Goal: Information Seeking & Learning: Check status

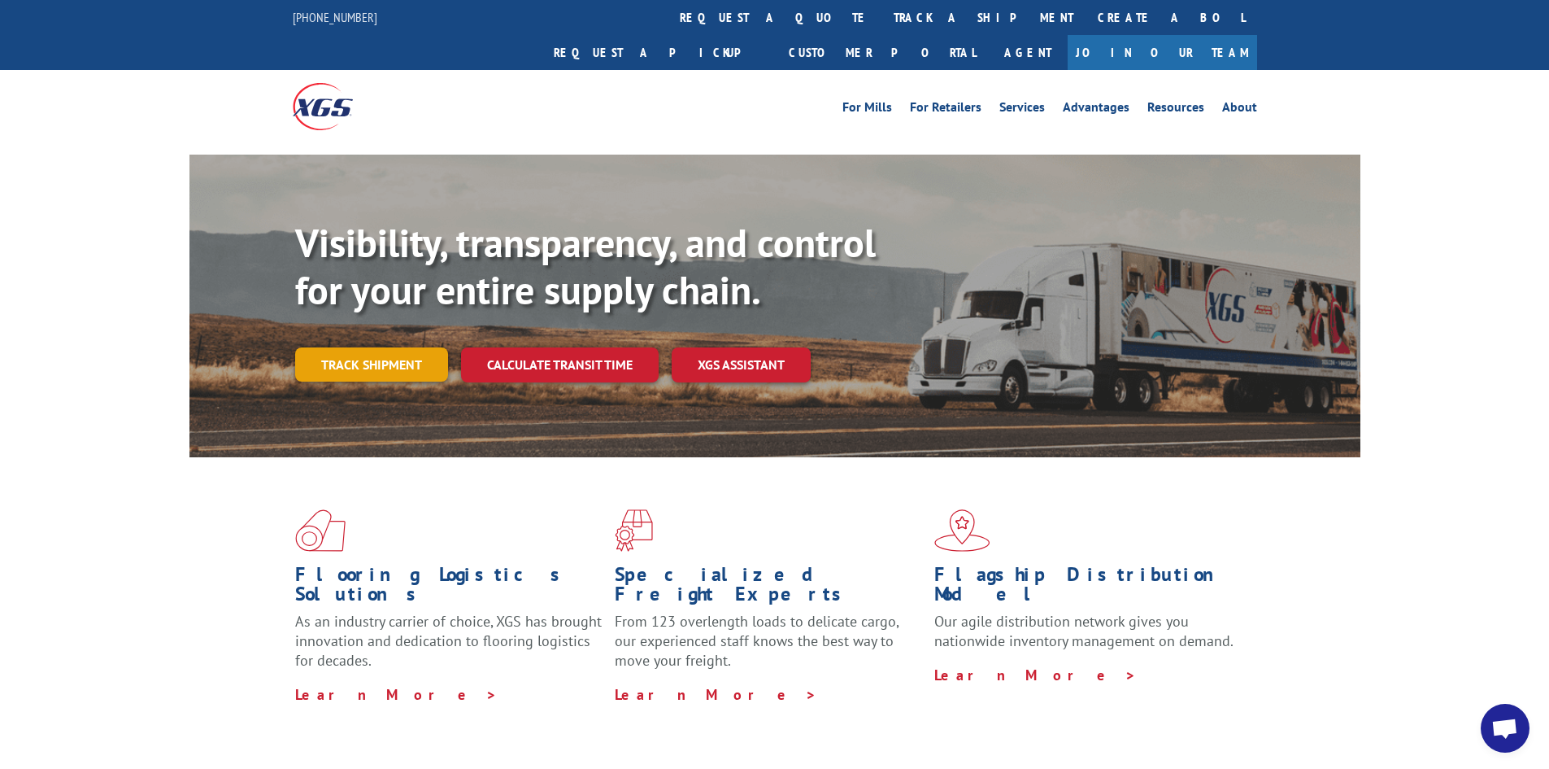
click at [332, 347] on link "Track shipment" at bounding box center [371, 364] width 153 height 34
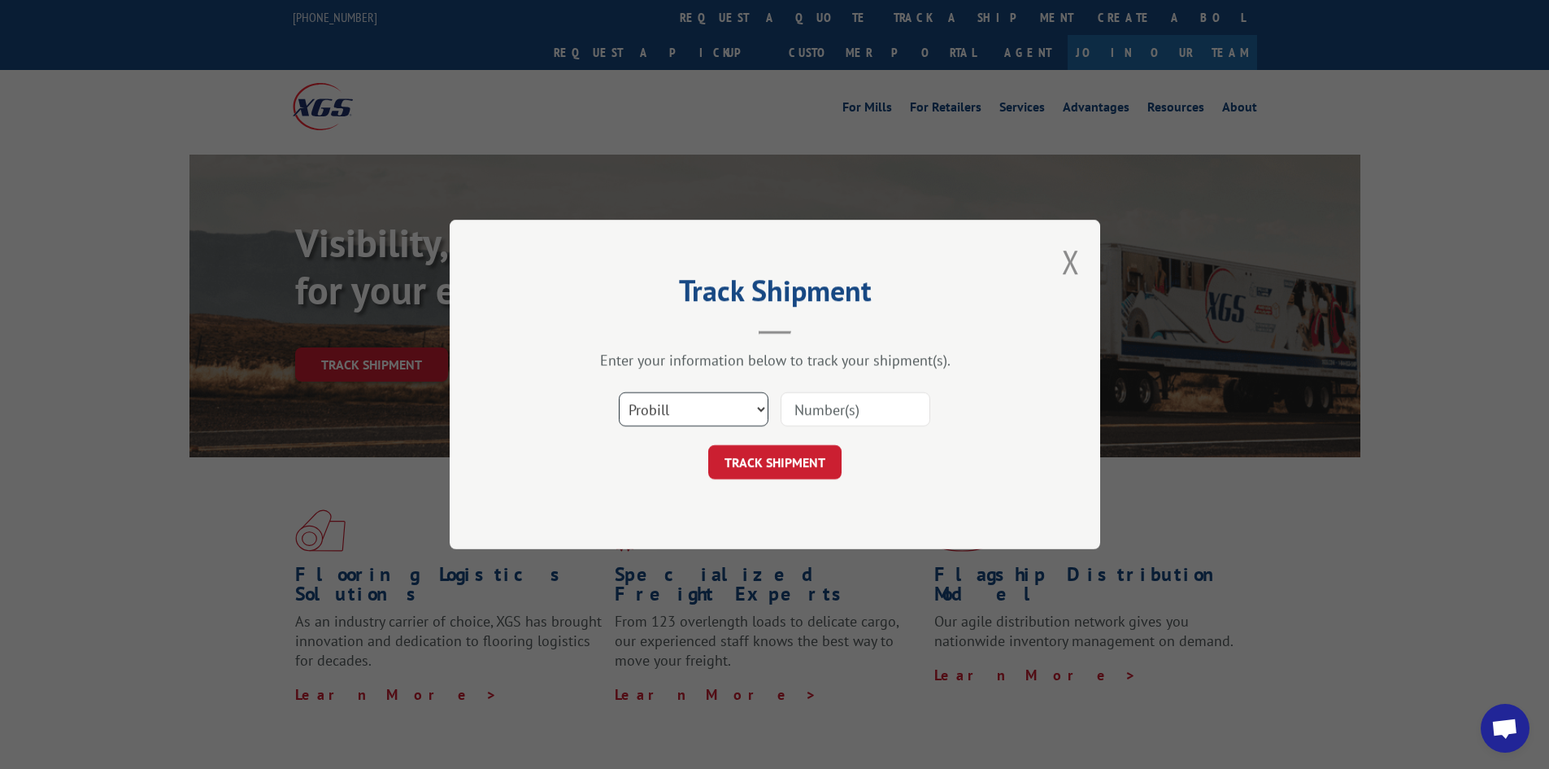
click at [682, 407] on select "Select category... Probill BOL PO" at bounding box center [694, 409] width 150 height 34
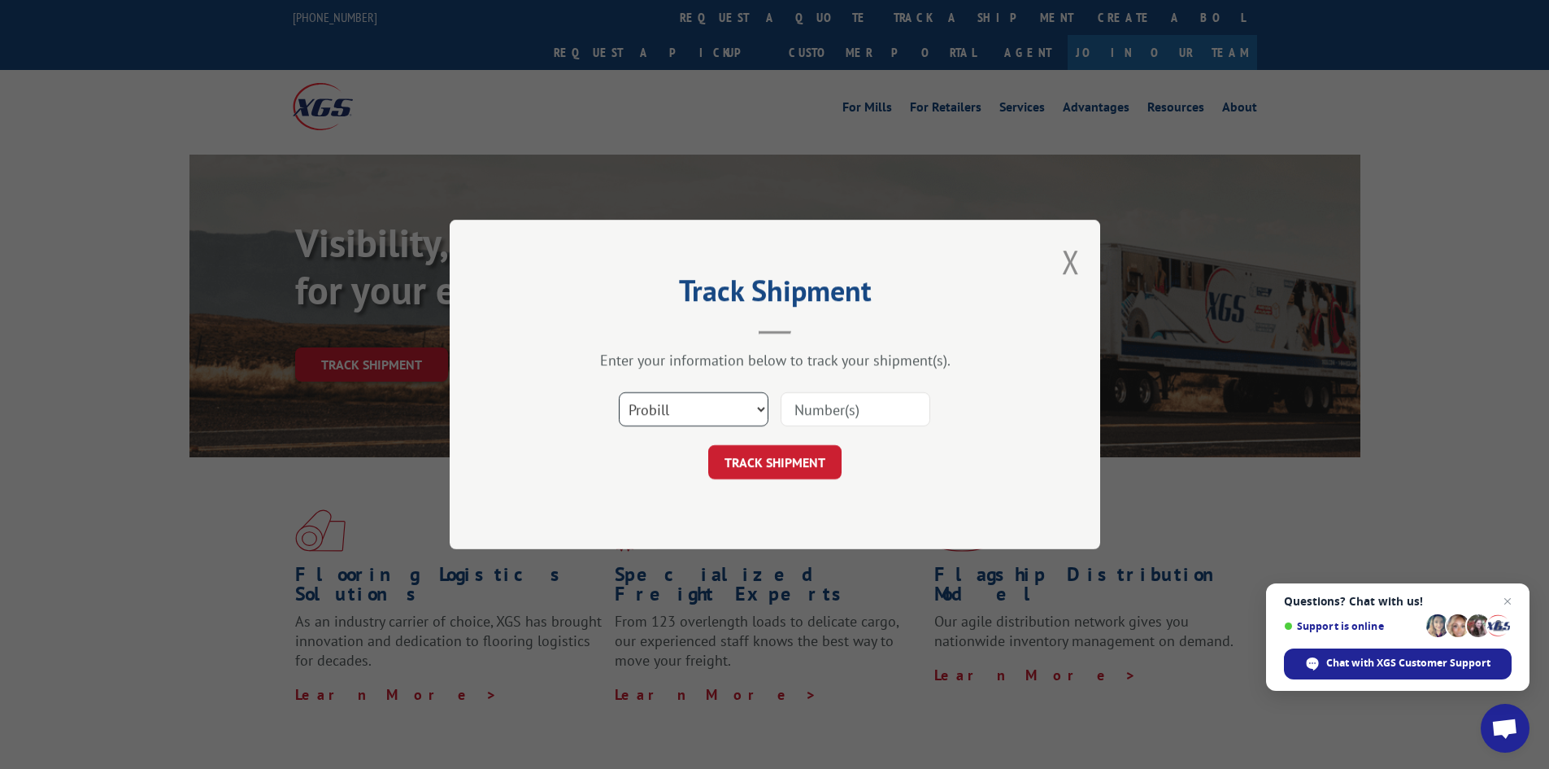
select select "bol"
click at [619, 392] on select "Select category... Probill BOL PO" at bounding box center [694, 409] width 150 height 34
click at [816, 407] on input at bounding box center [856, 409] width 150 height 34
paste input "5996409"
type input "5996409"
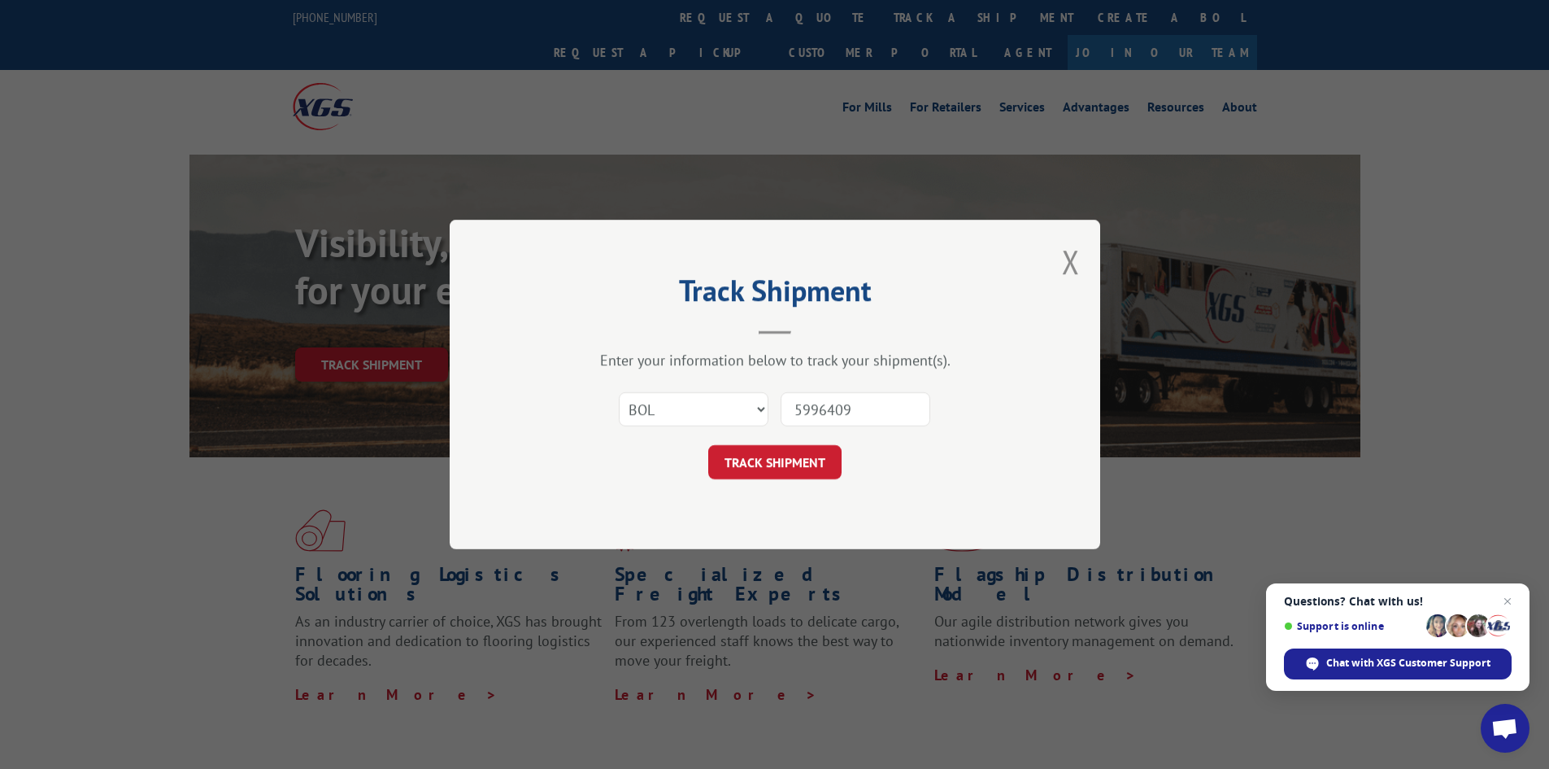
click at [708, 445] on button "TRACK SHIPMENT" at bounding box center [774, 462] width 133 height 34
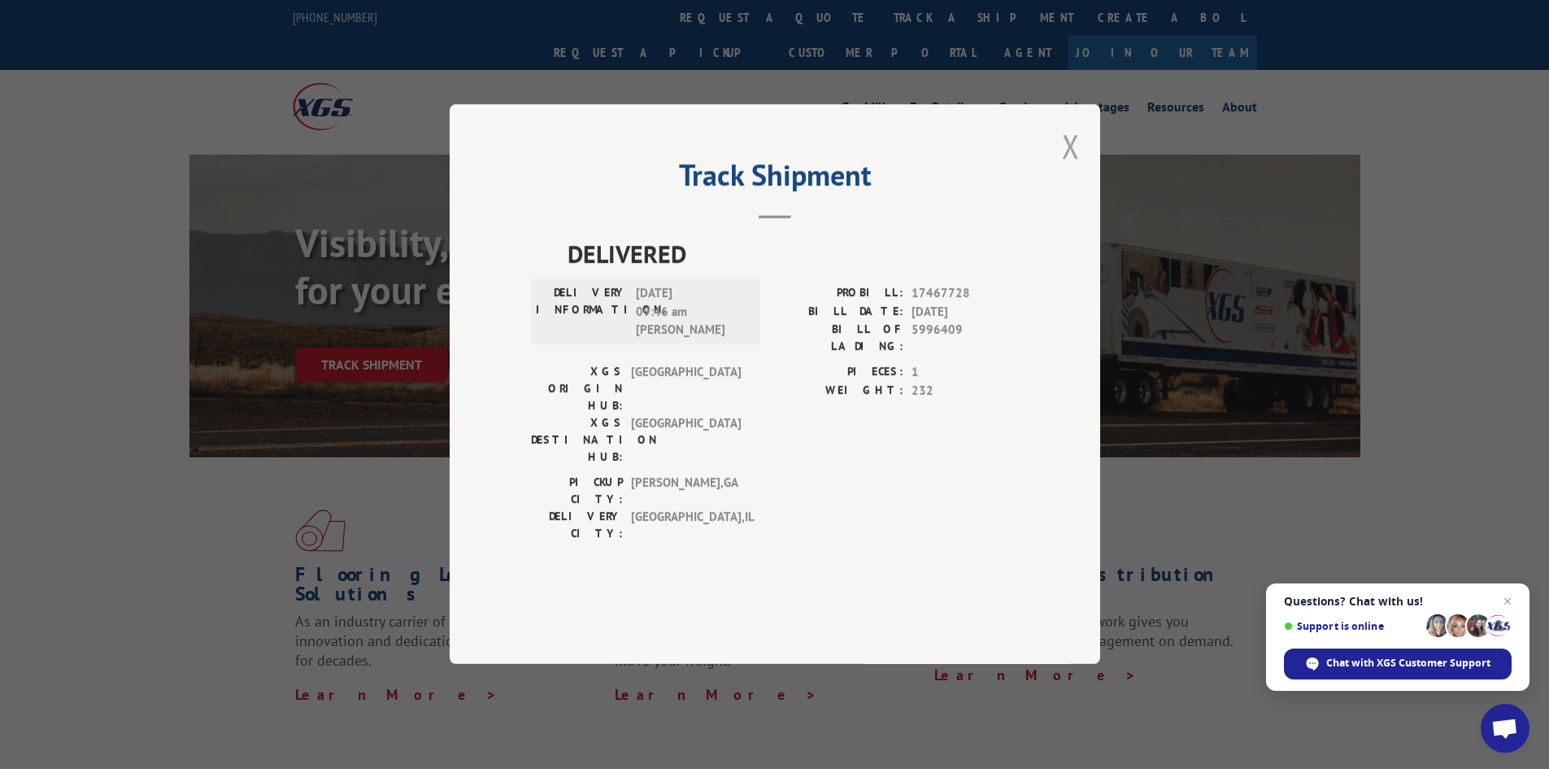
click at [1070, 168] on button "Close modal" at bounding box center [1071, 145] width 18 height 43
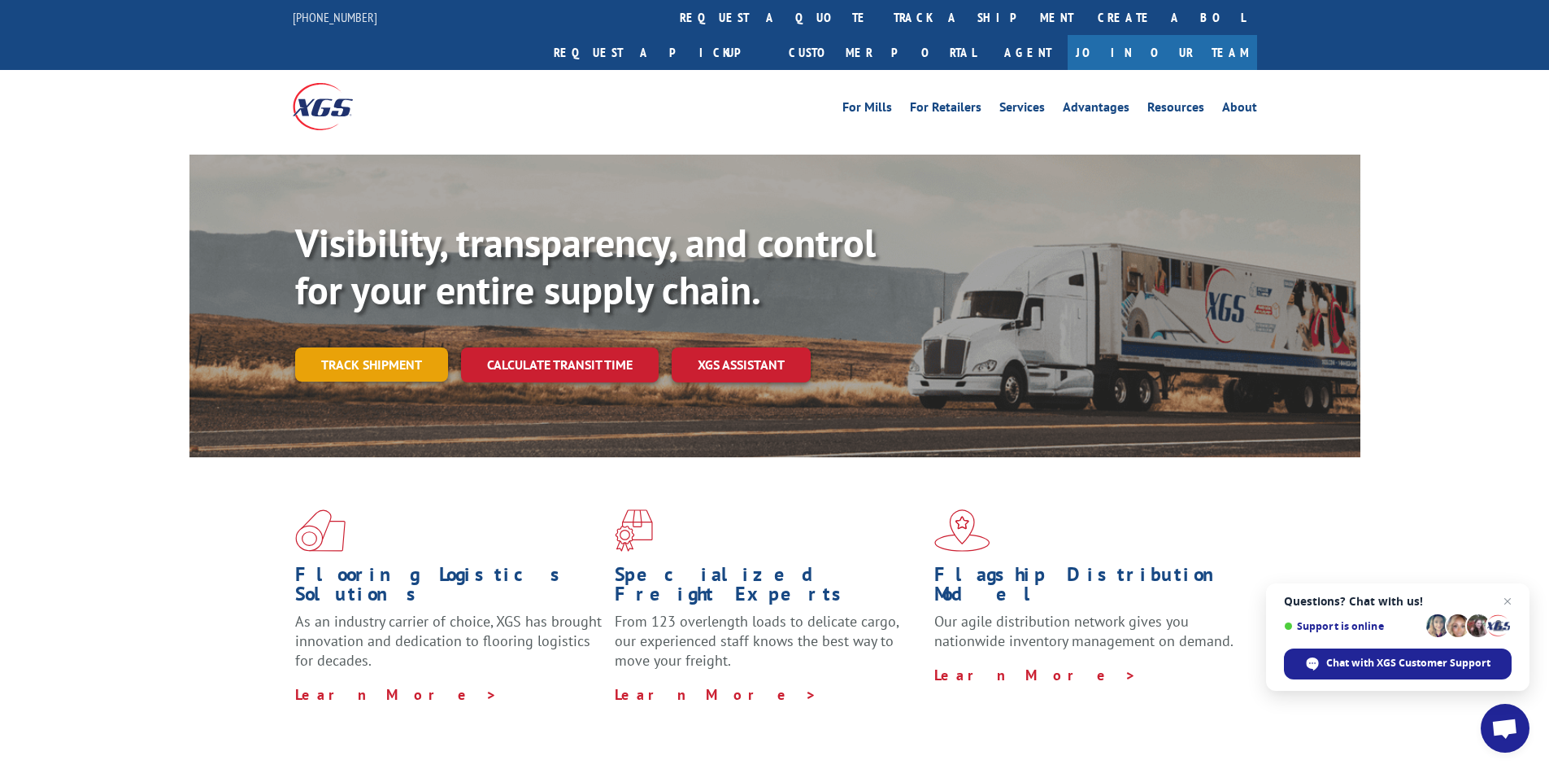
click at [351, 347] on link "Track shipment" at bounding box center [371, 364] width 153 height 34
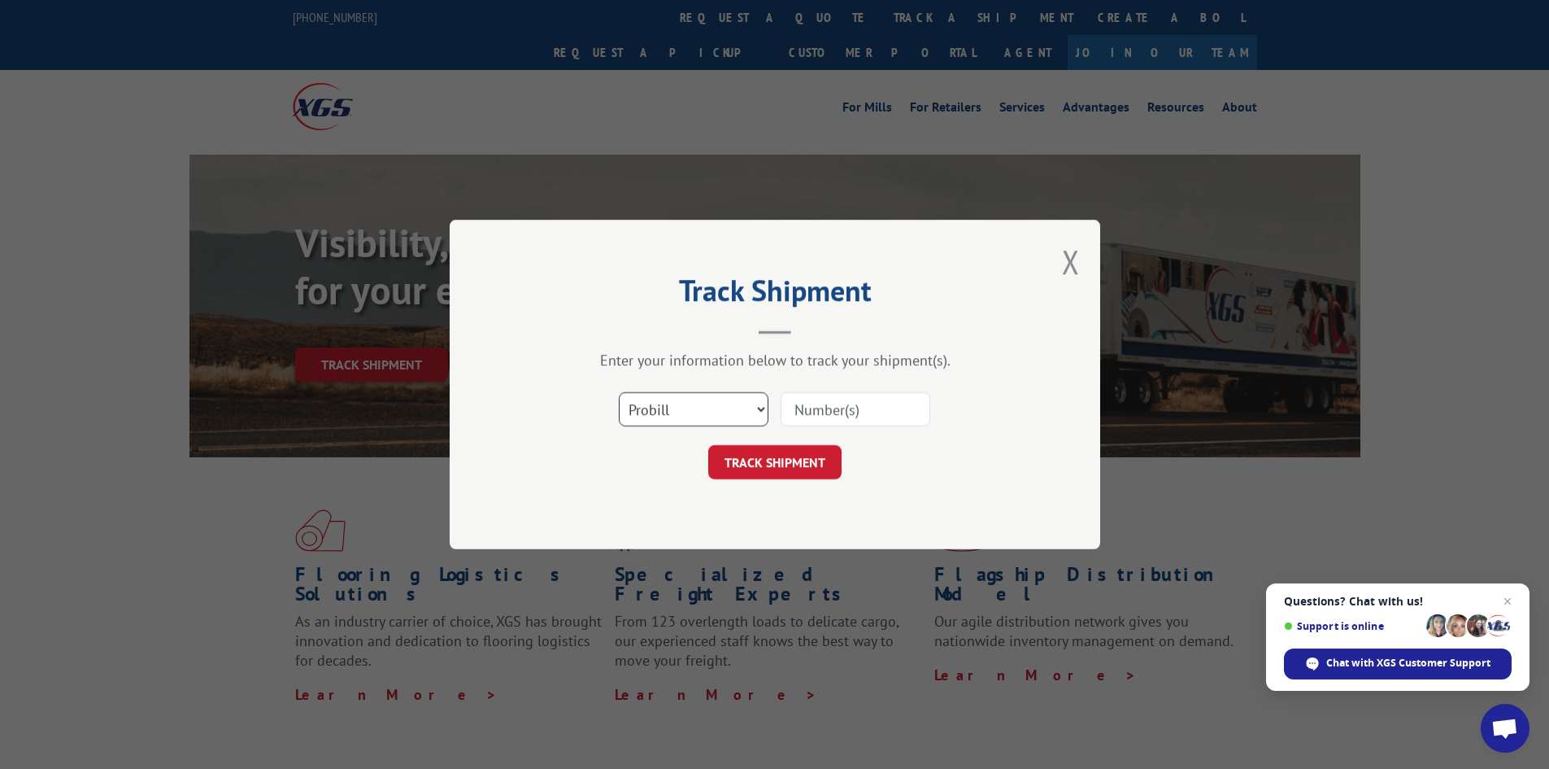
click at [690, 403] on select "Select category... Probill BOL PO" at bounding box center [694, 409] width 150 height 34
select select "bol"
click at [619, 392] on select "Select category... Probill BOL PO" at bounding box center [694, 409] width 150 height 34
click at [824, 401] on input at bounding box center [856, 409] width 150 height 34
paste input "5999840"
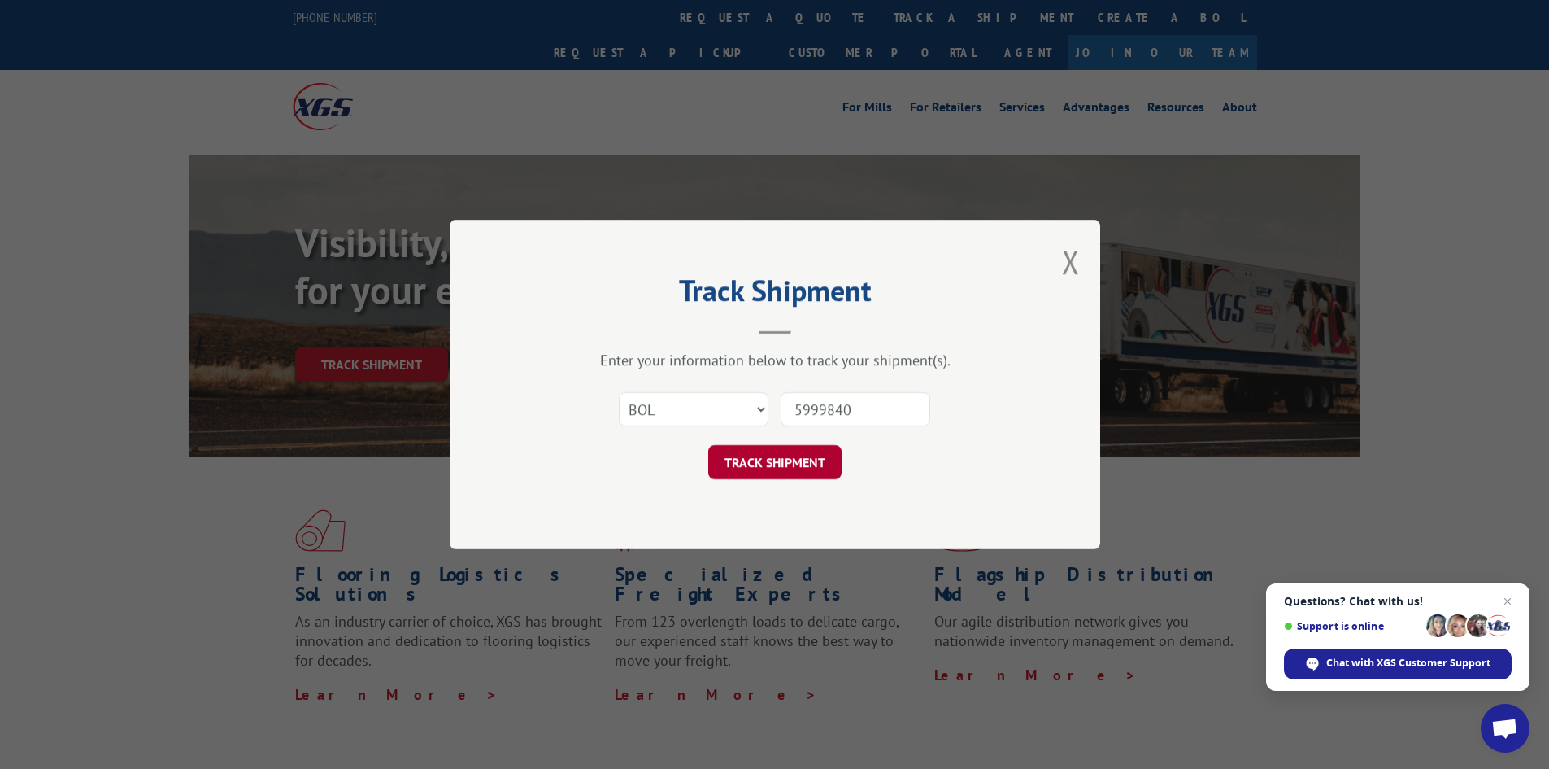
type input "5999840"
click at [774, 451] on button "TRACK SHIPMENT" at bounding box center [774, 462] width 133 height 34
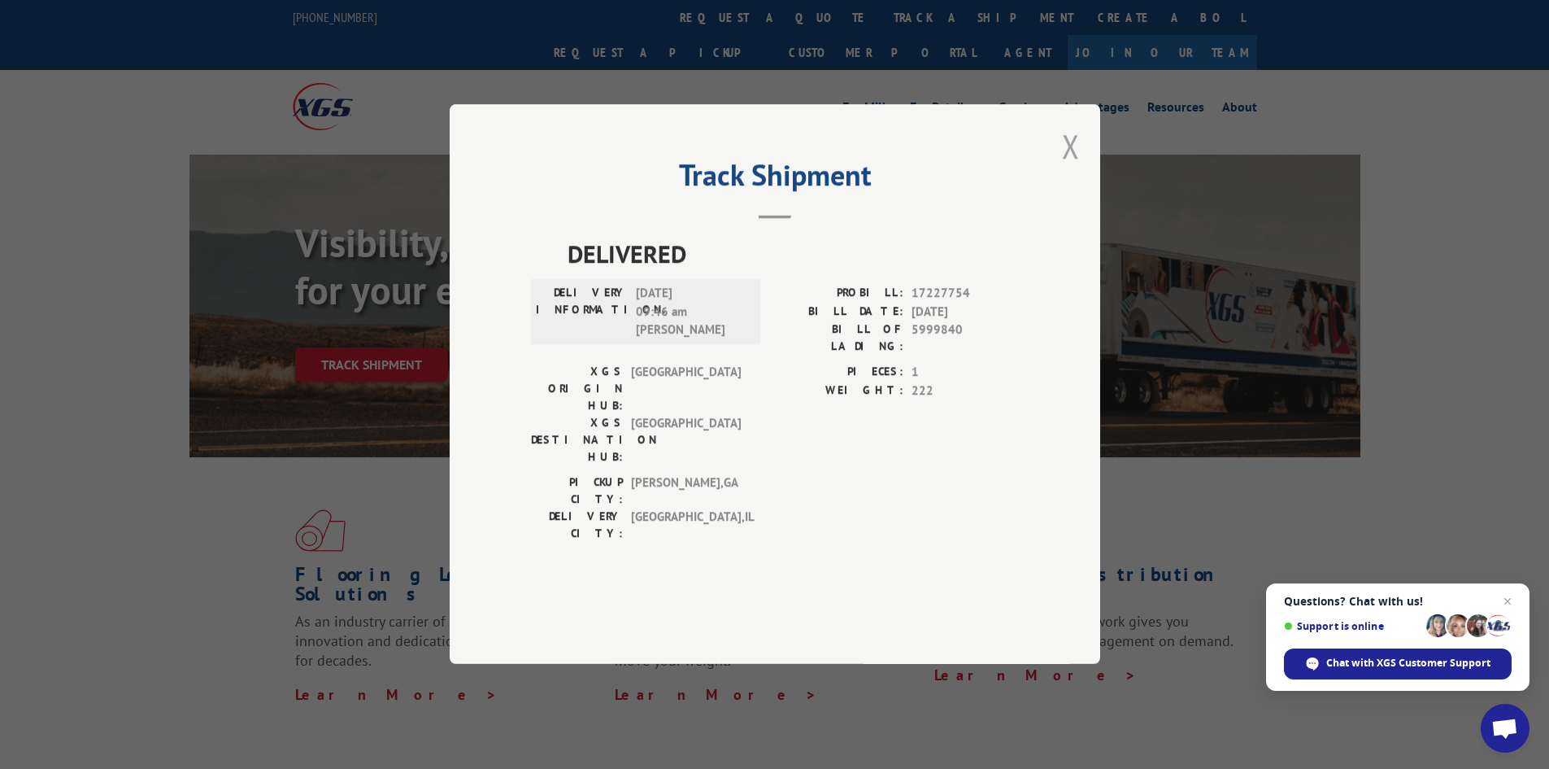
click at [1065, 168] on button "Close modal" at bounding box center [1071, 145] width 18 height 43
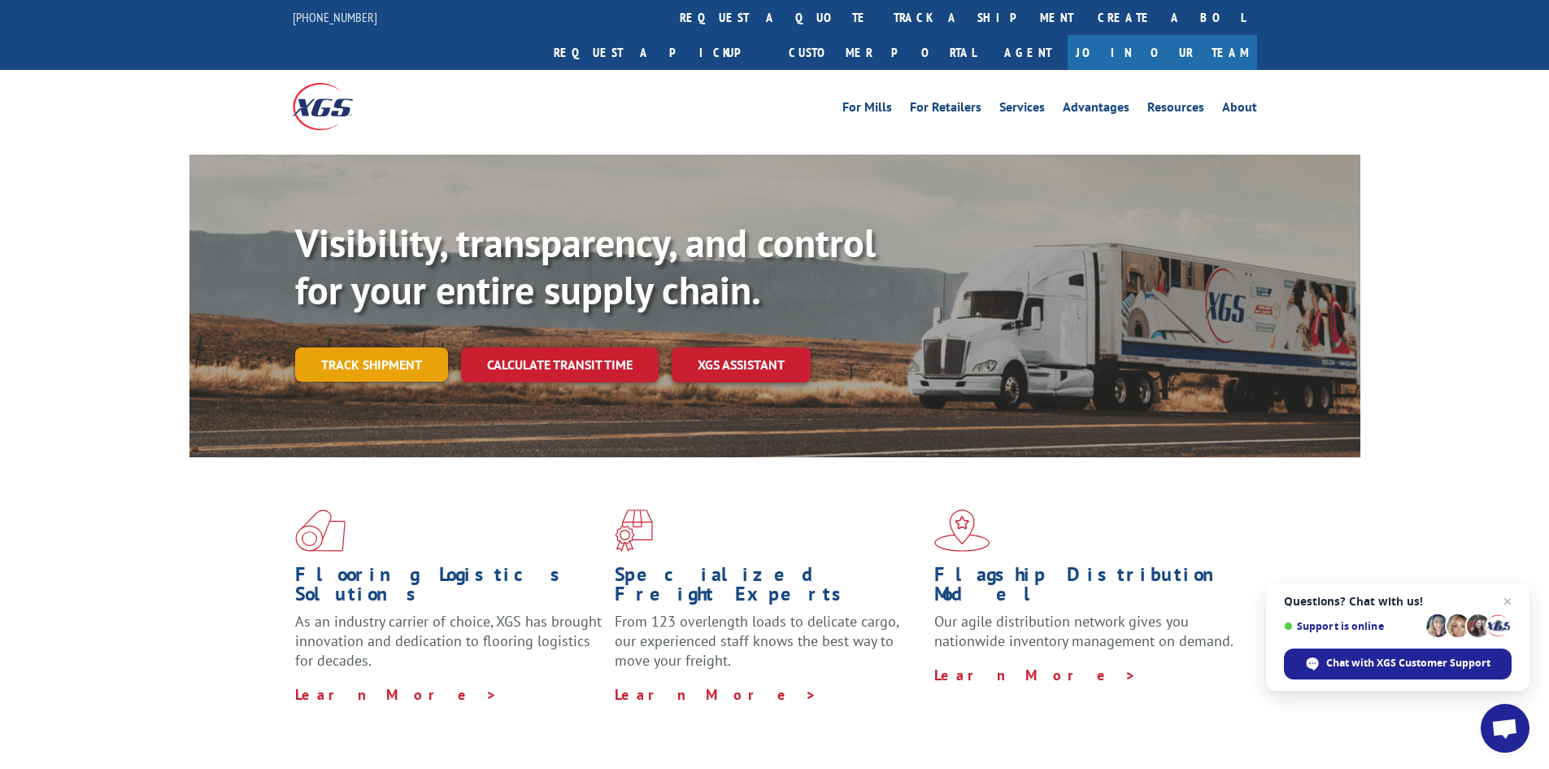
click at [360, 347] on link "Track shipment" at bounding box center [371, 364] width 153 height 34
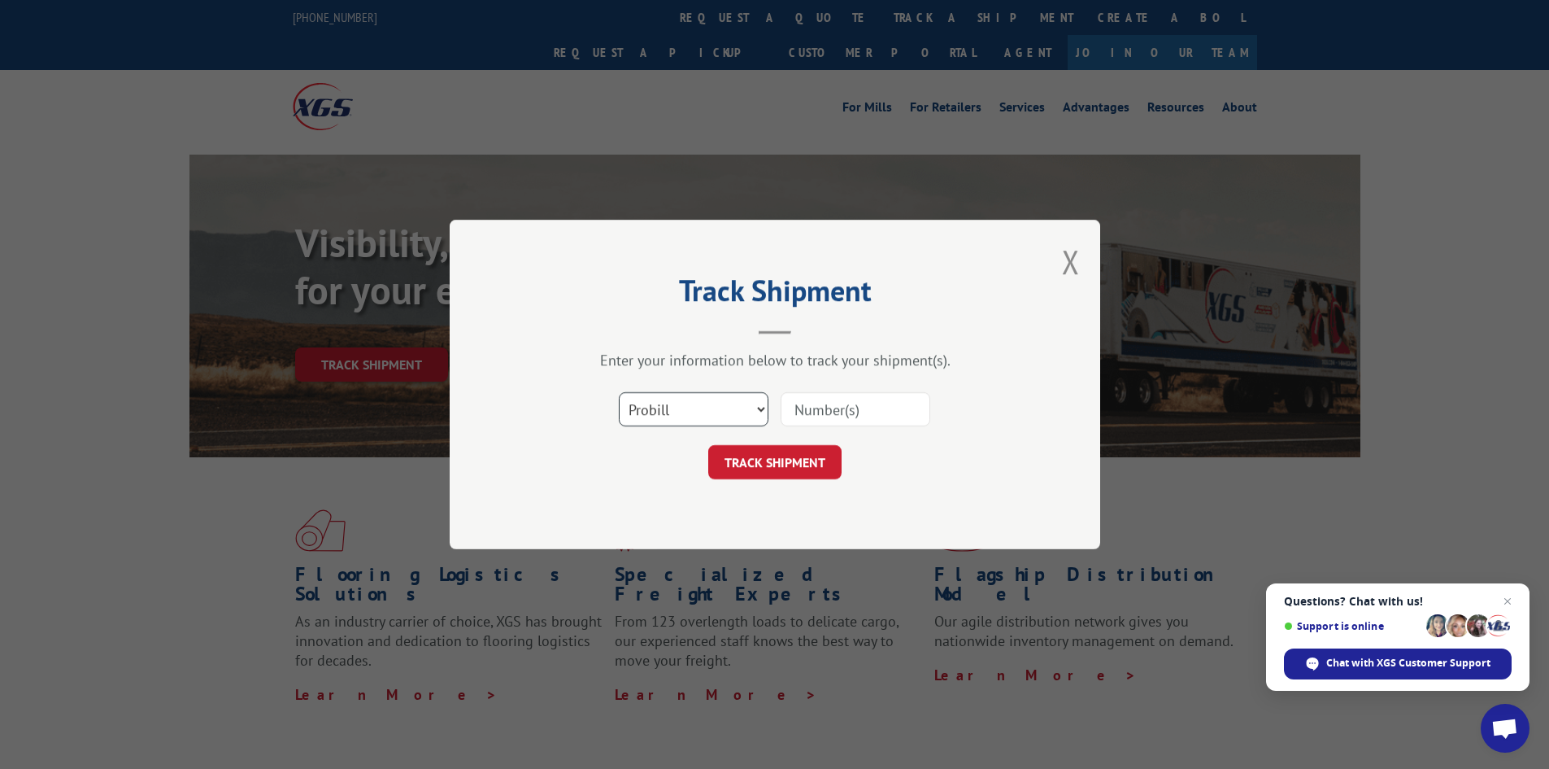
click at [717, 405] on select "Select category... Probill BOL PO" at bounding box center [694, 409] width 150 height 34
select select "bol"
click at [619, 392] on select "Select category... Probill BOL PO" at bounding box center [694, 409] width 150 height 34
click at [810, 412] on input at bounding box center [856, 409] width 150 height 34
paste input "6000956"
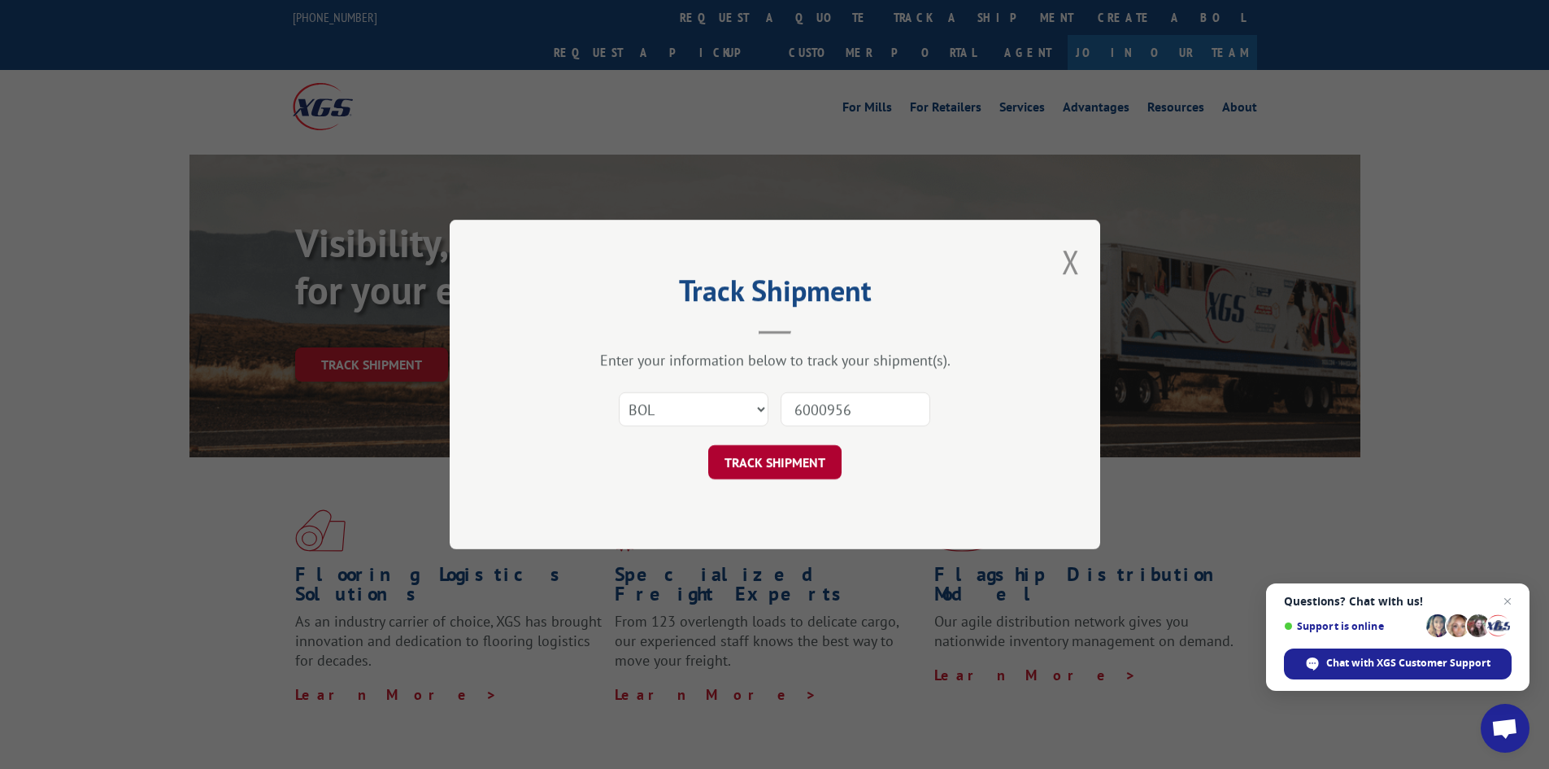
type input "6000956"
click at [747, 473] on button "TRACK SHIPMENT" at bounding box center [774, 462] width 133 height 34
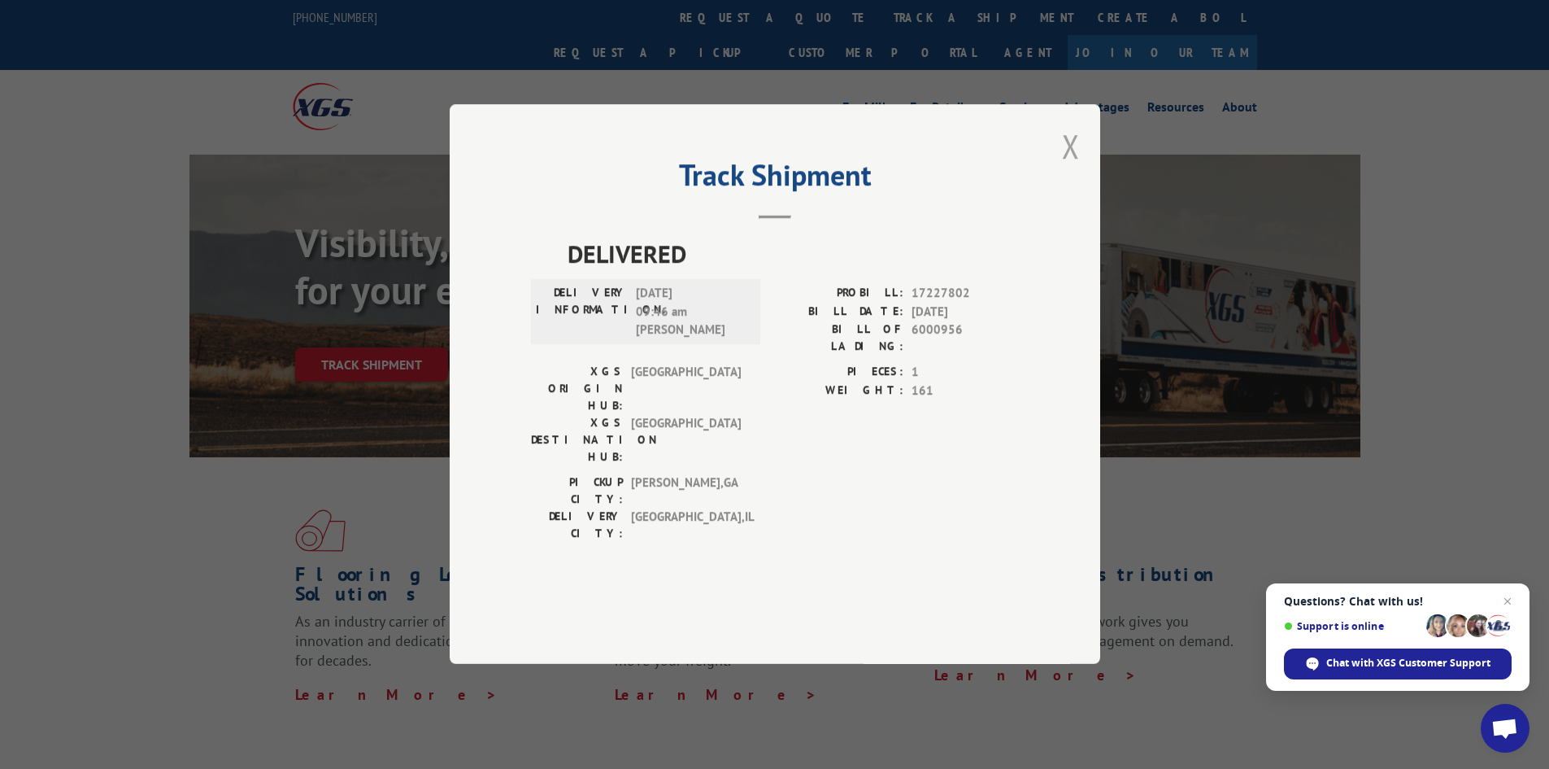
drag, startPoint x: 1072, startPoint y: 171, endPoint x: 818, endPoint y: 159, distance: 254.1
click at [1072, 168] on button "Close modal" at bounding box center [1071, 145] width 18 height 43
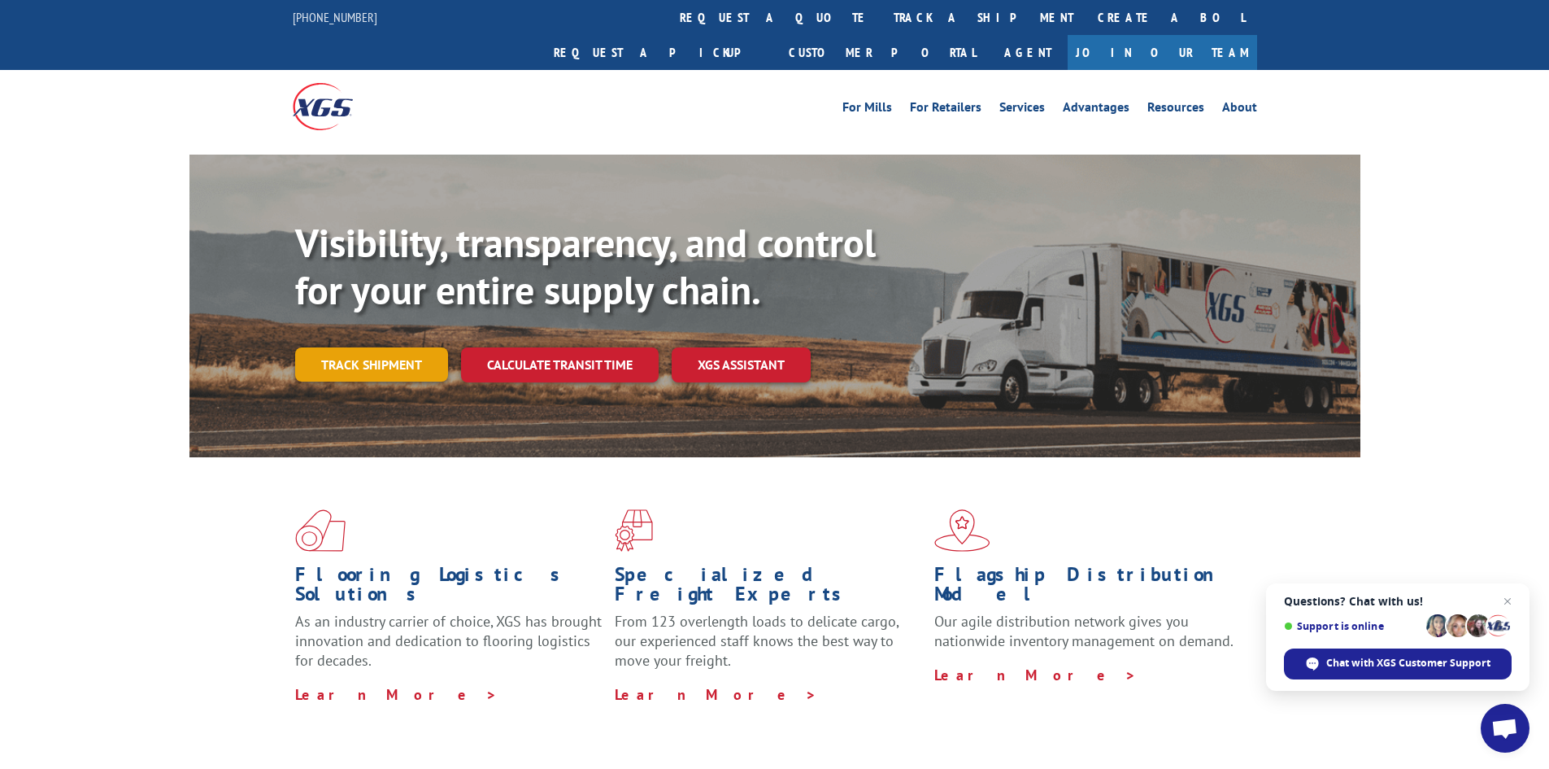
click at [362, 347] on link "Track shipment" at bounding box center [371, 364] width 153 height 34
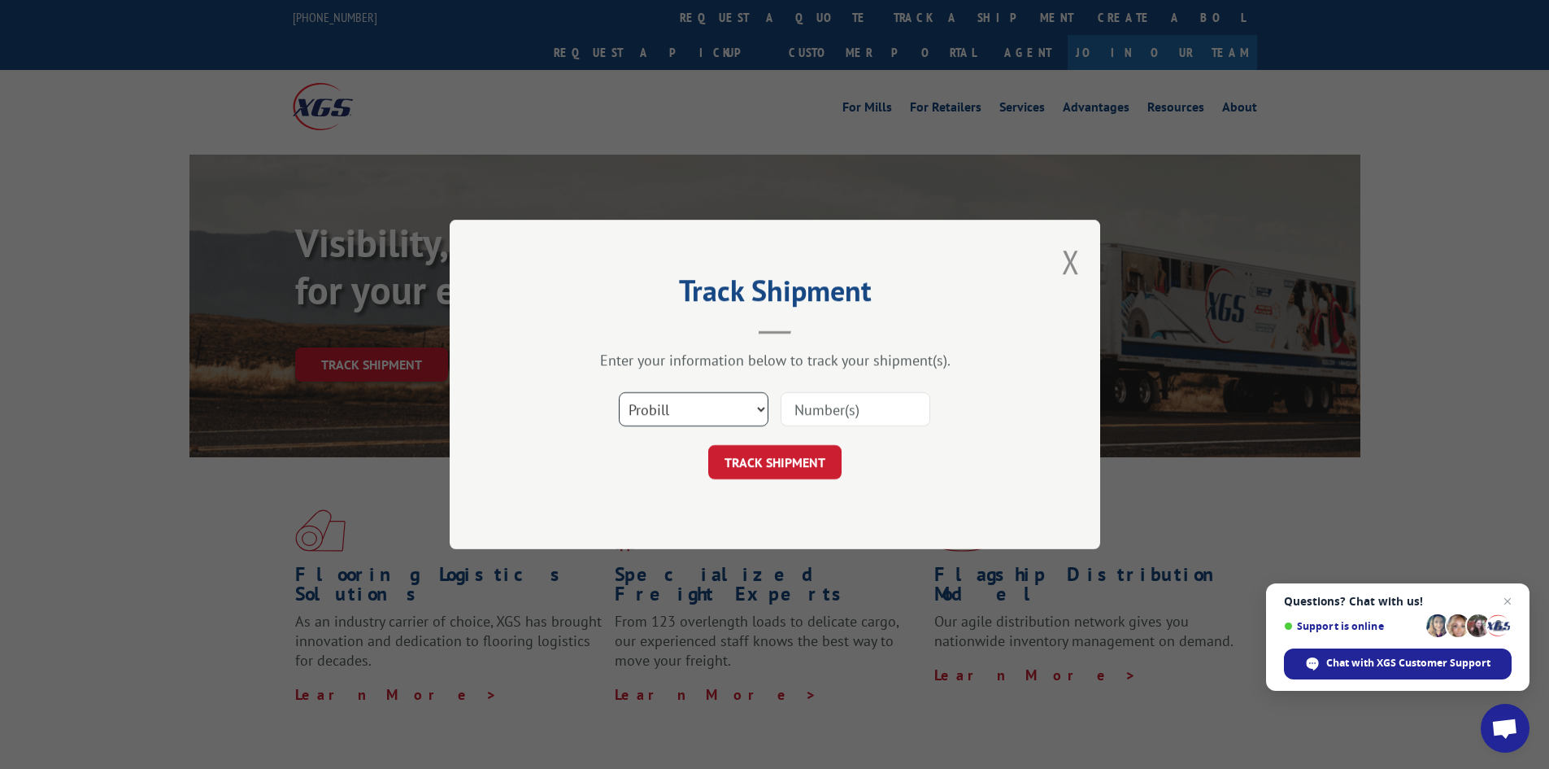
click at [693, 404] on select "Select category... Probill BOL PO" at bounding box center [694, 409] width 150 height 34
select select "bol"
click at [619, 392] on select "Select category... Probill BOL PO" at bounding box center [694, 409] width 150 height 34
click at [845, 410] on input at bounding box center [856, 409] width 150 height 34
paste input "442649"
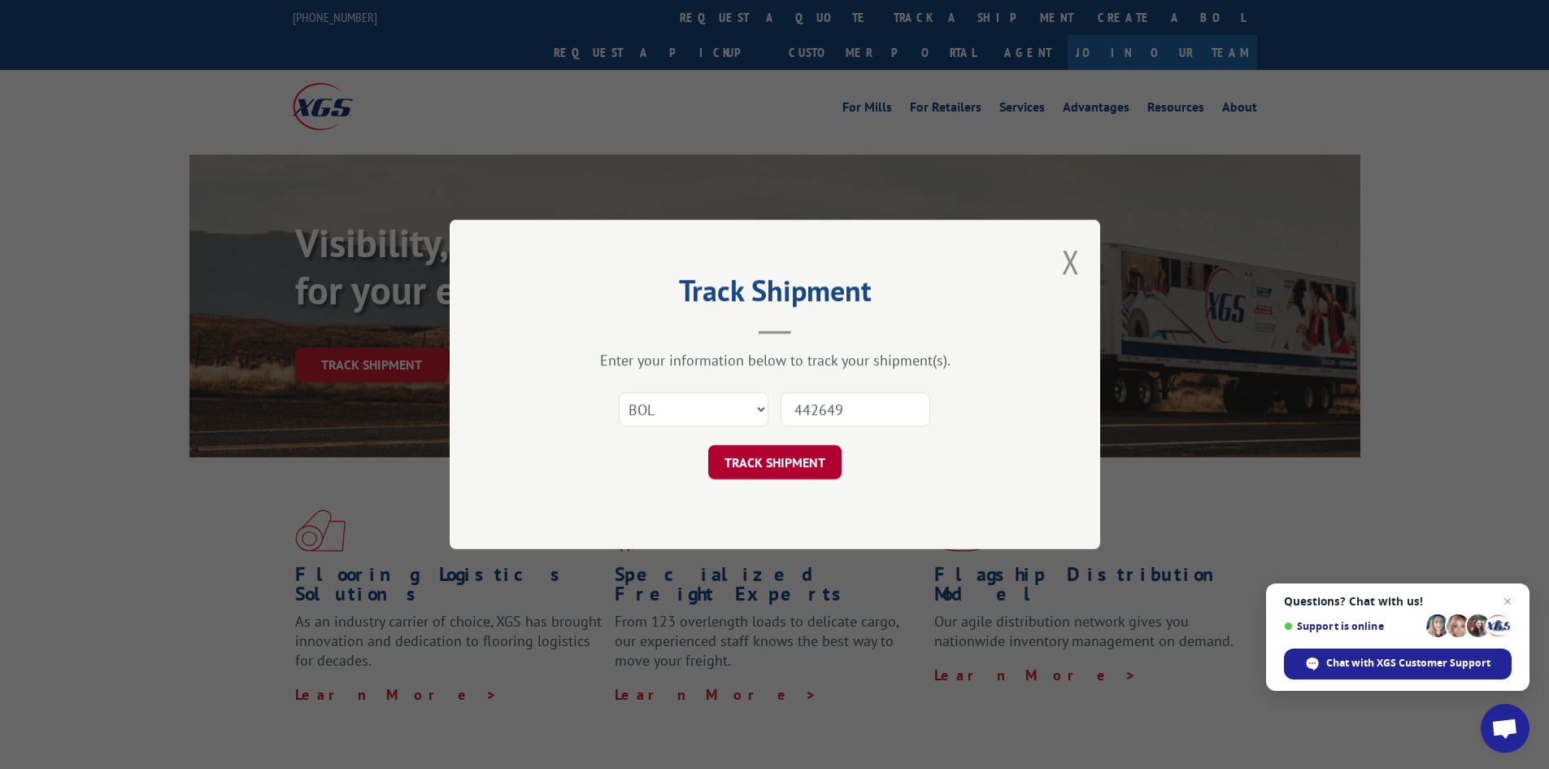
type input "442649"
click at [762, 457] on button "TRACK SHIPMENT" at bounding box center [774, 462] width 133 height 34
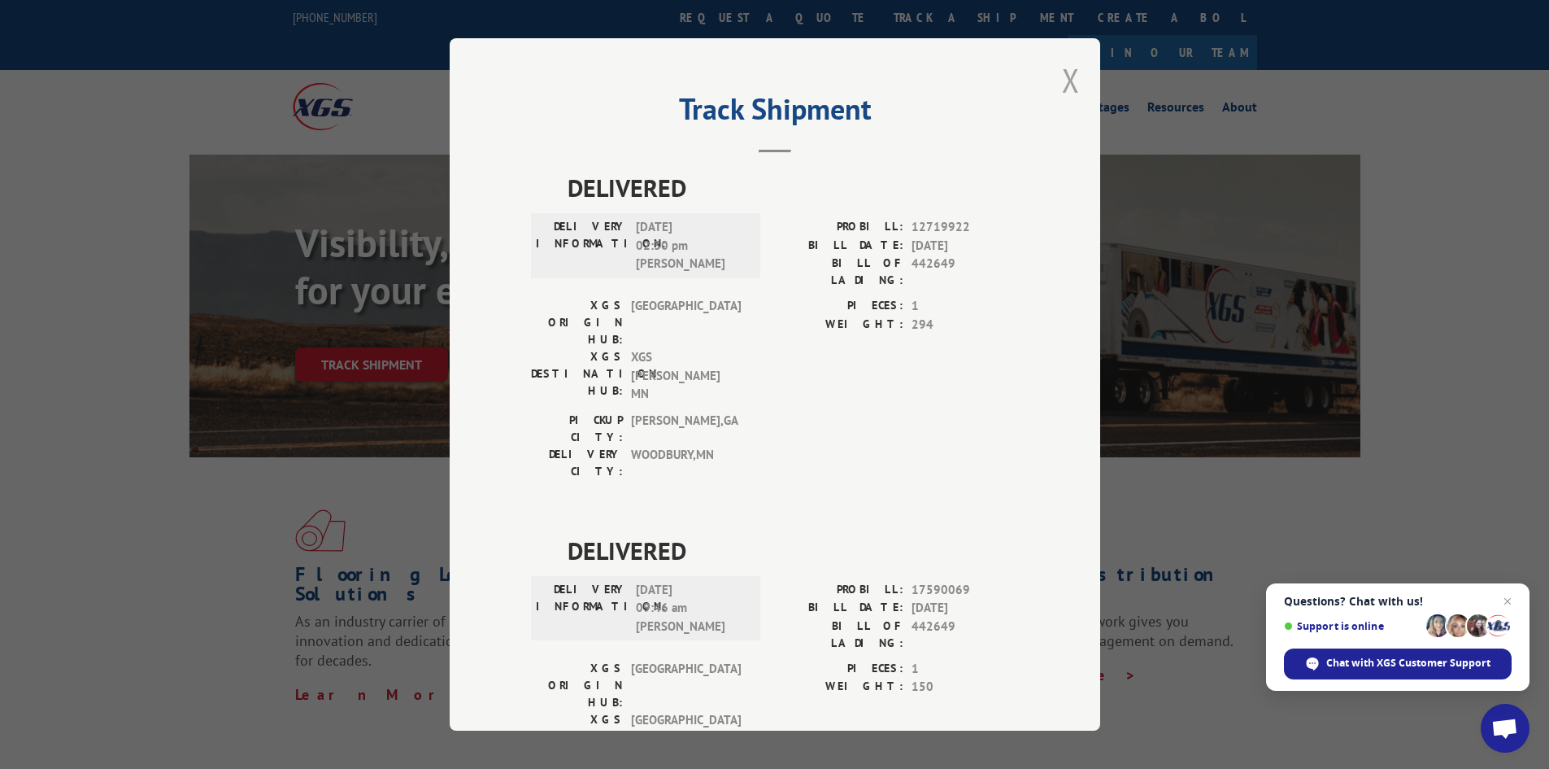
click at [1072, 70] on button "Close modal" at bounding box center [1071, 80] width 18 height 43
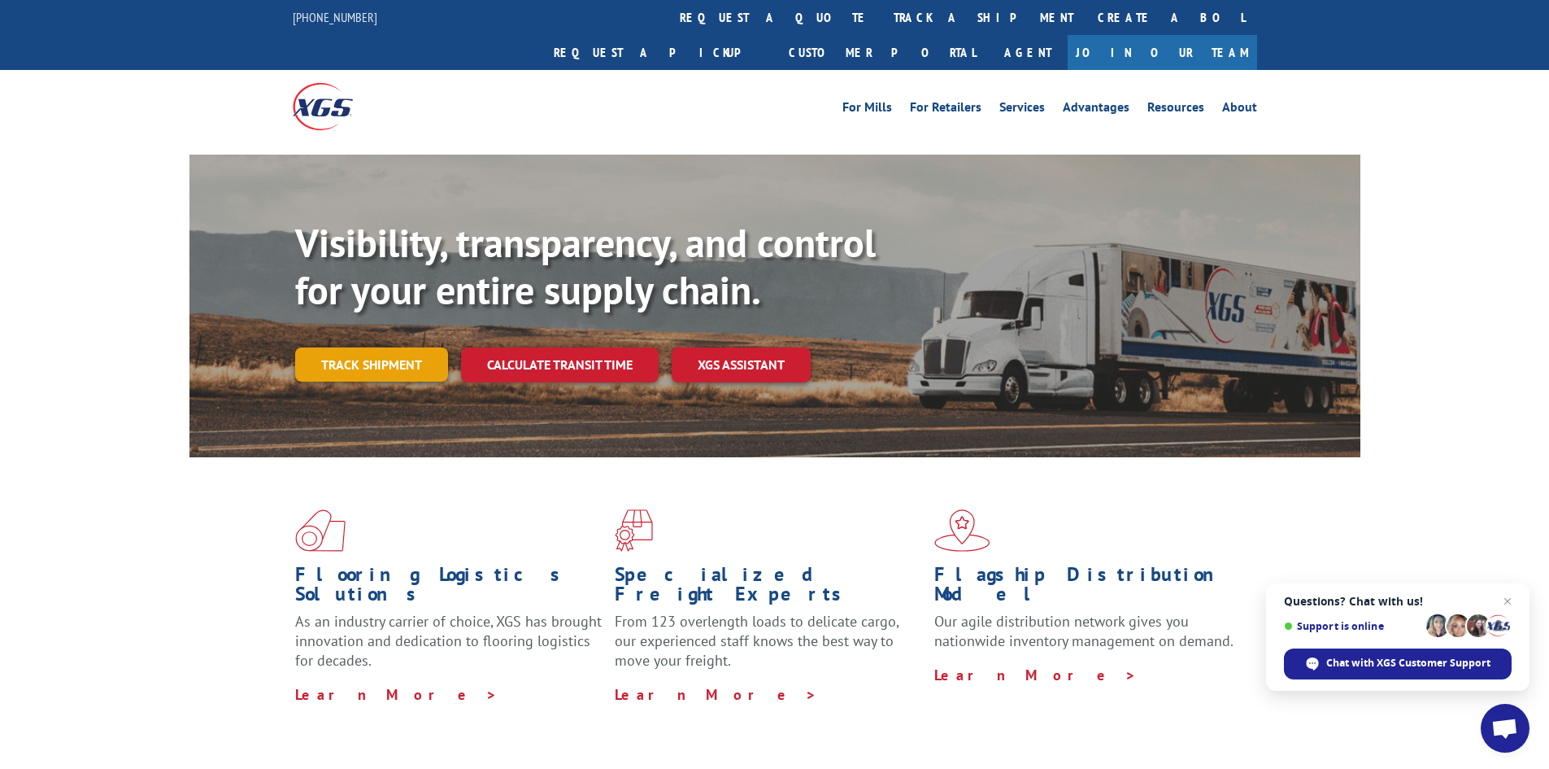
click at [358, 347] on link "Track shipment" at bounding box center [371, 364] width 153 height 34
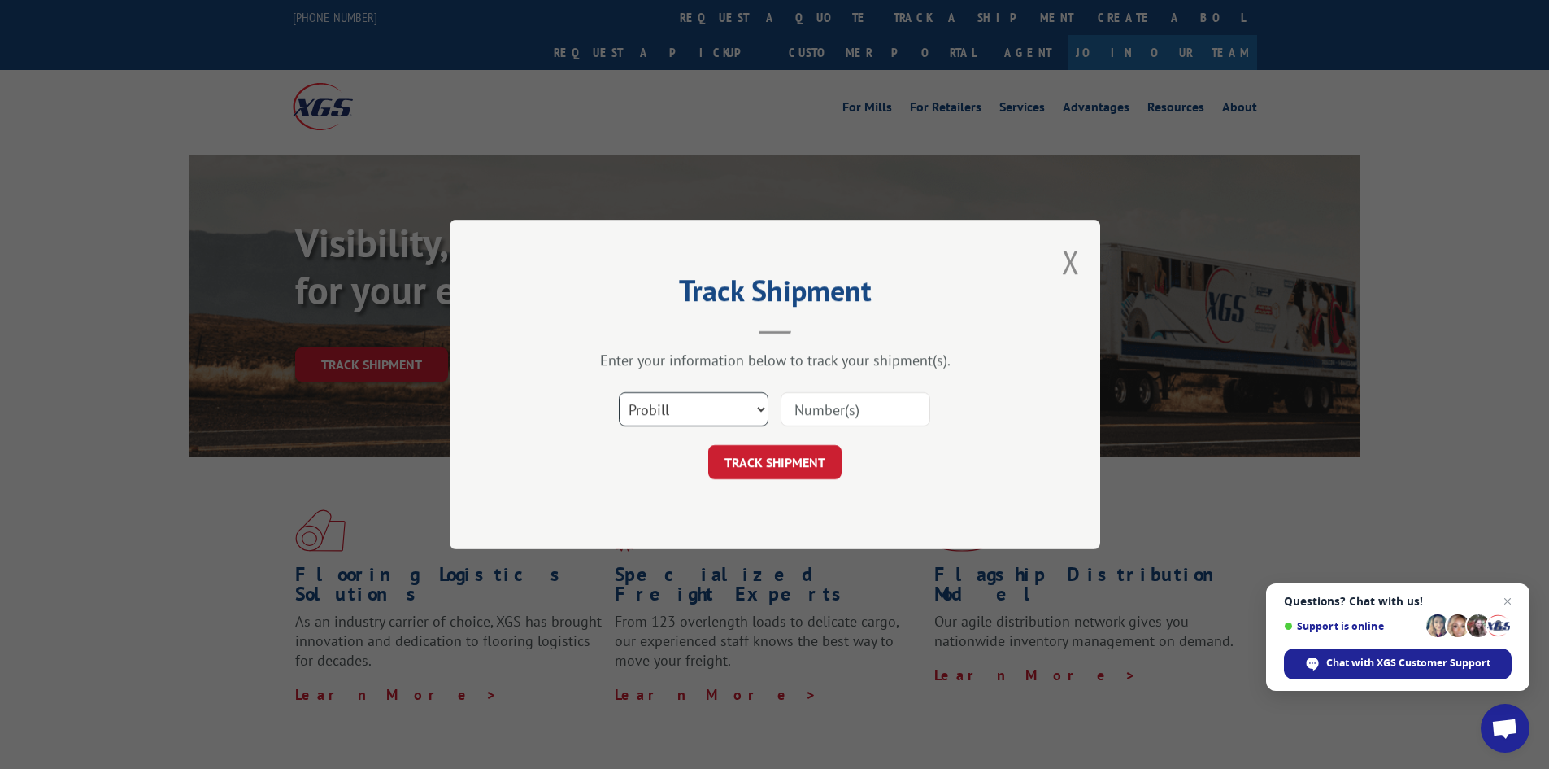
click at [696, 413] on select "Select category... Probill BOL PO" at bounding box center [694, 409] width 150 height 34
select select "bol"
click at [619, 392] on select "Select category... Probill BOL PO" at bounding box center [694, 409] width 150 height 34
click at [816, 416] on input at bounding box center [856, 409] width 150 height 34
paste input "5158118"
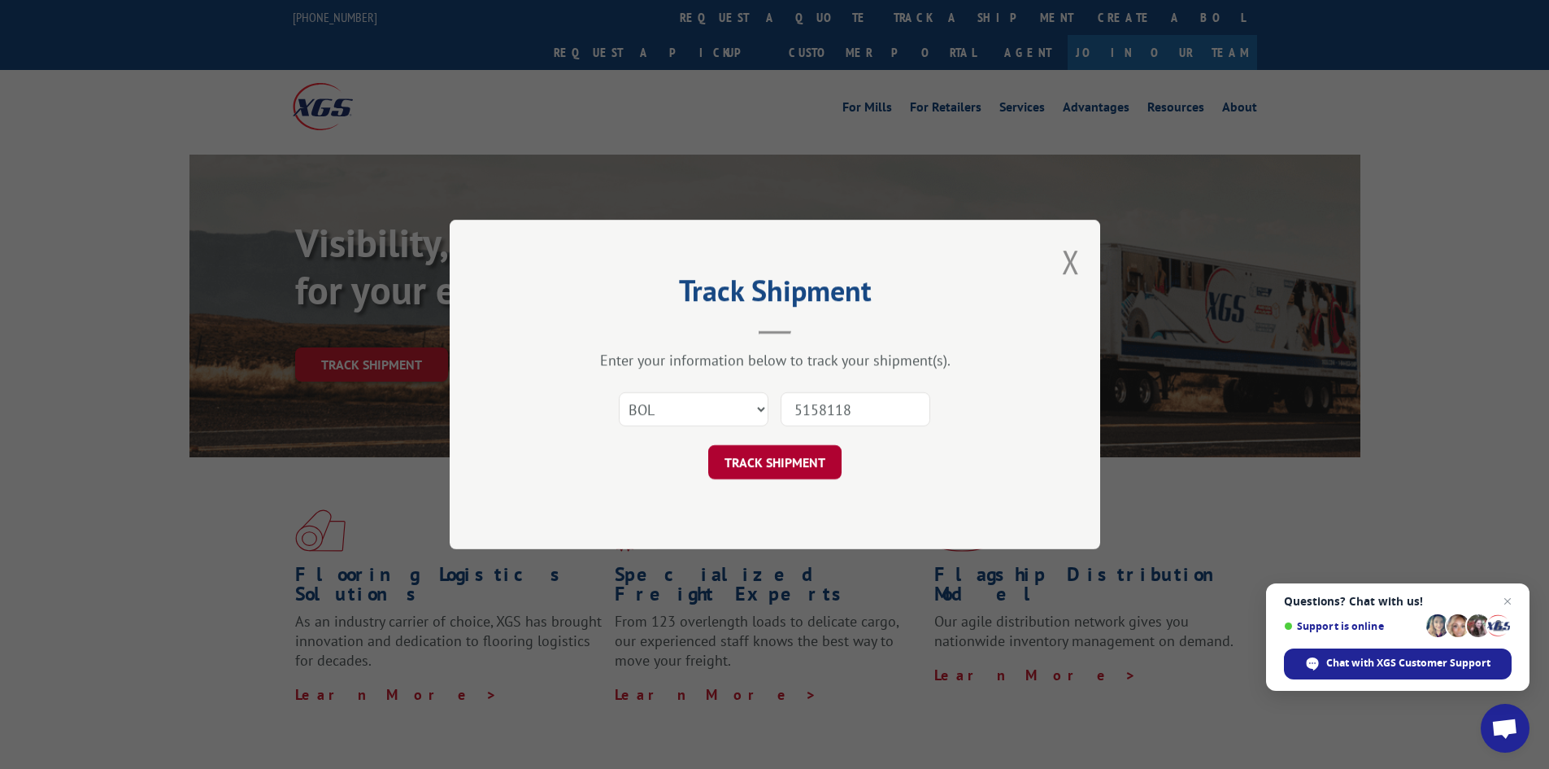
type input "5158118"
click at [778, 467] on button "TRACK SHIPMENT" at bounding box center [774, 462] width 133 height 34
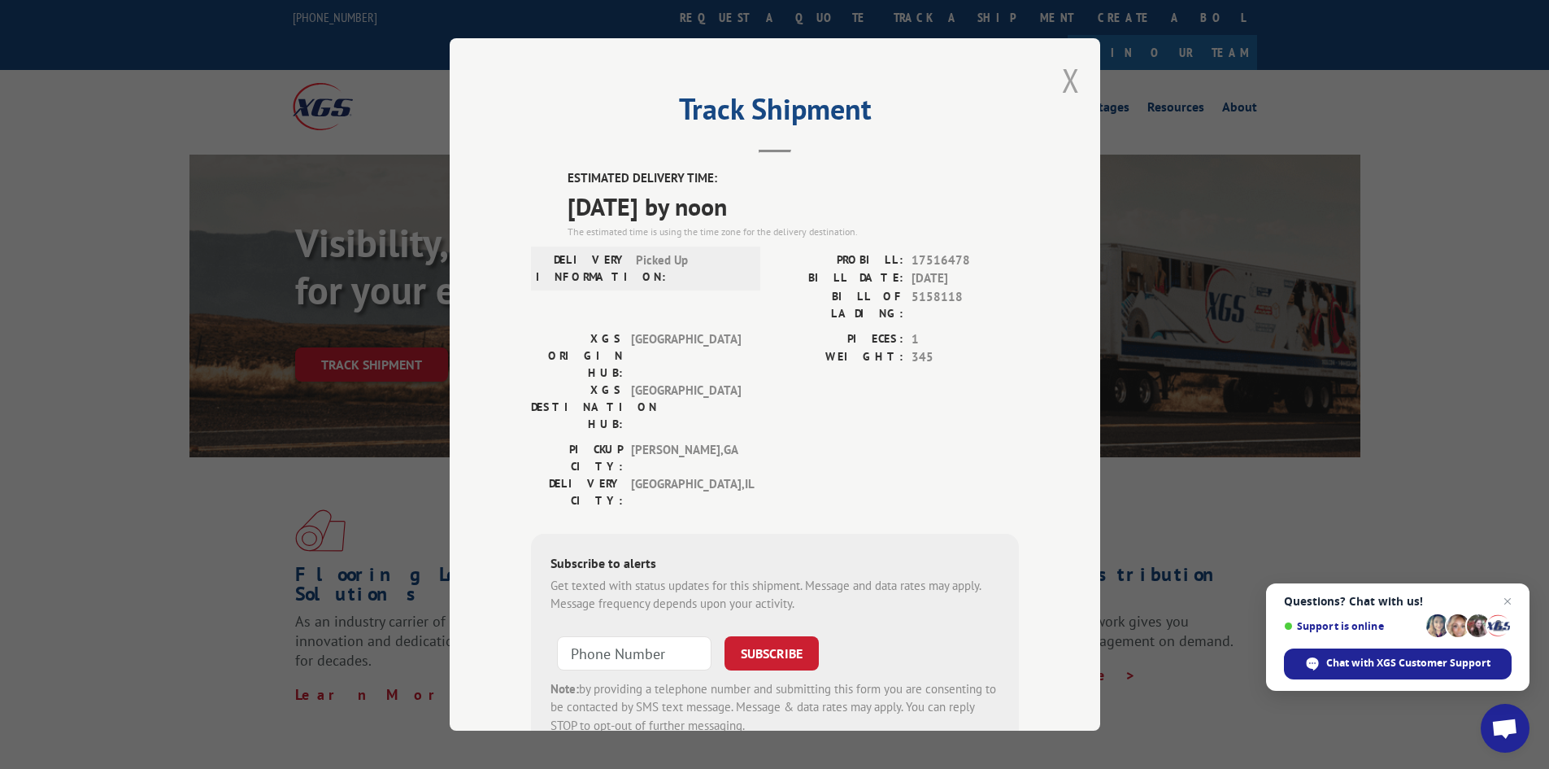
click at [1065, 73] on button "Close modal" at bounding box center [1071, 80] width 18 height 43
